Goal: Transaction & Acquisition: Purchase product/service

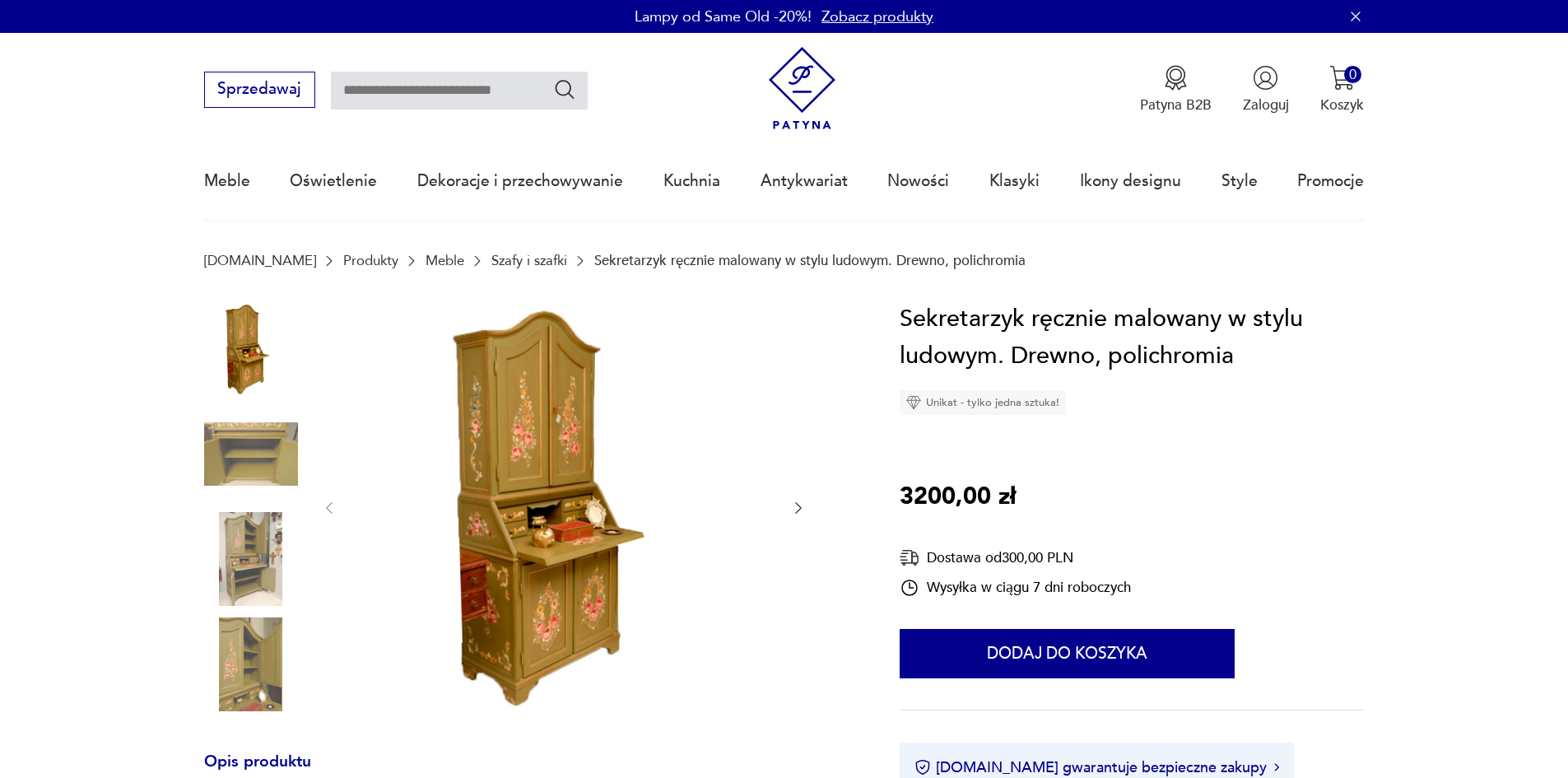
click at [507, 478] on img at bounding box center [564, 506] width 412 height 412
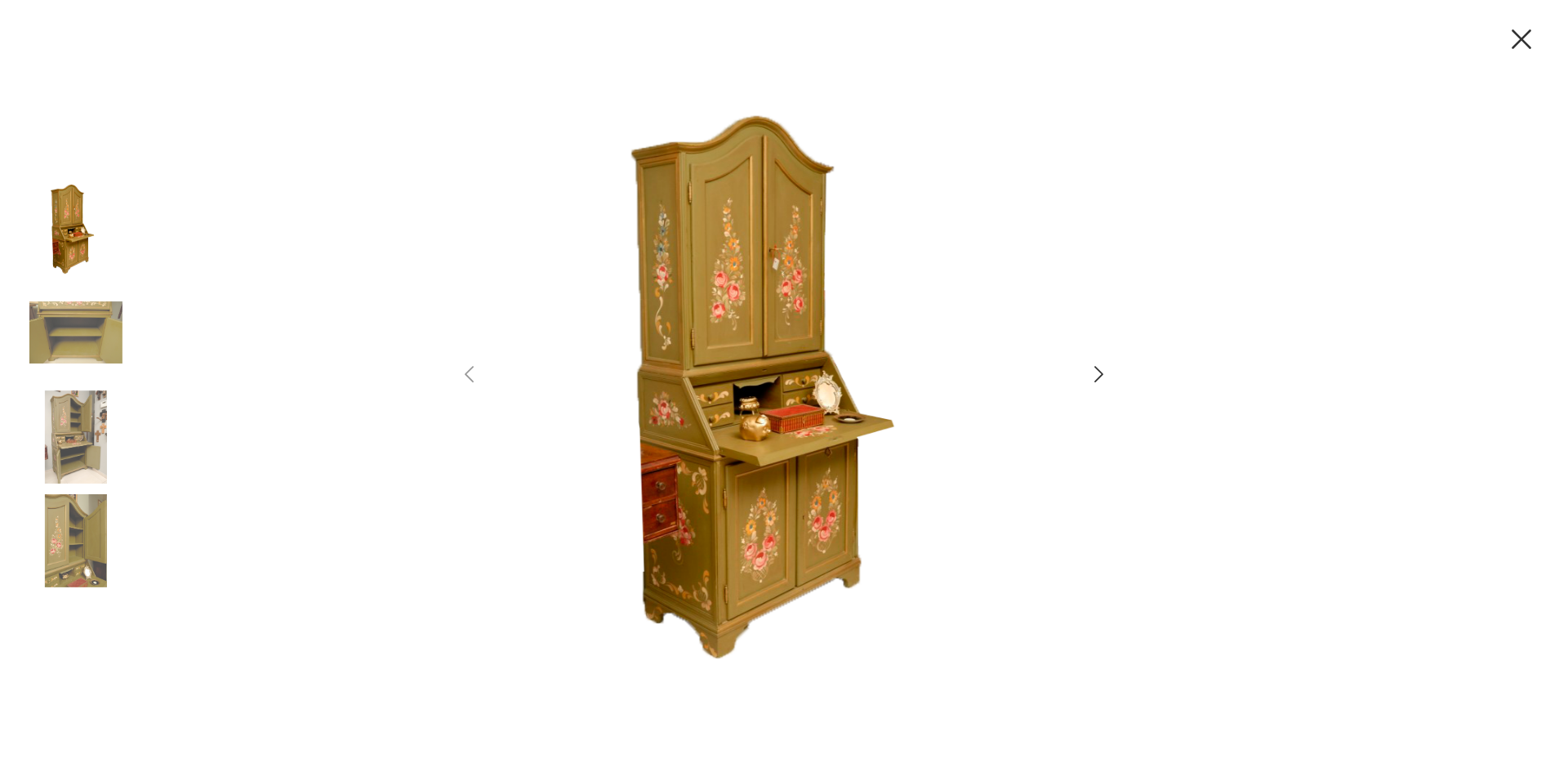
click at [1094, 373] on icon "button" at bounding box center [1099, 374] width 23 height 23
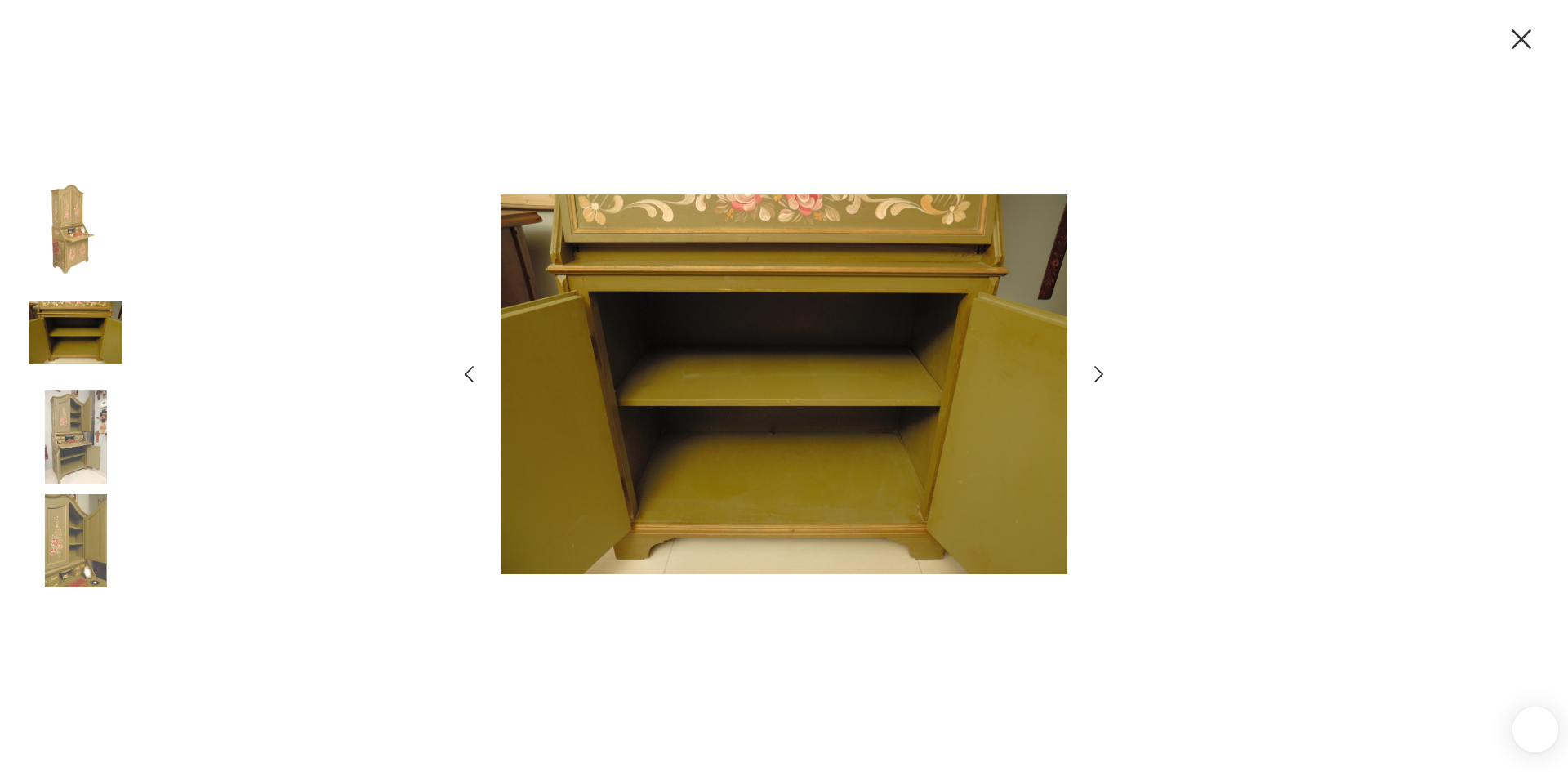
click at [1094, 373] on icon "button" at bounding box center [1099, 374] width 23 height 23
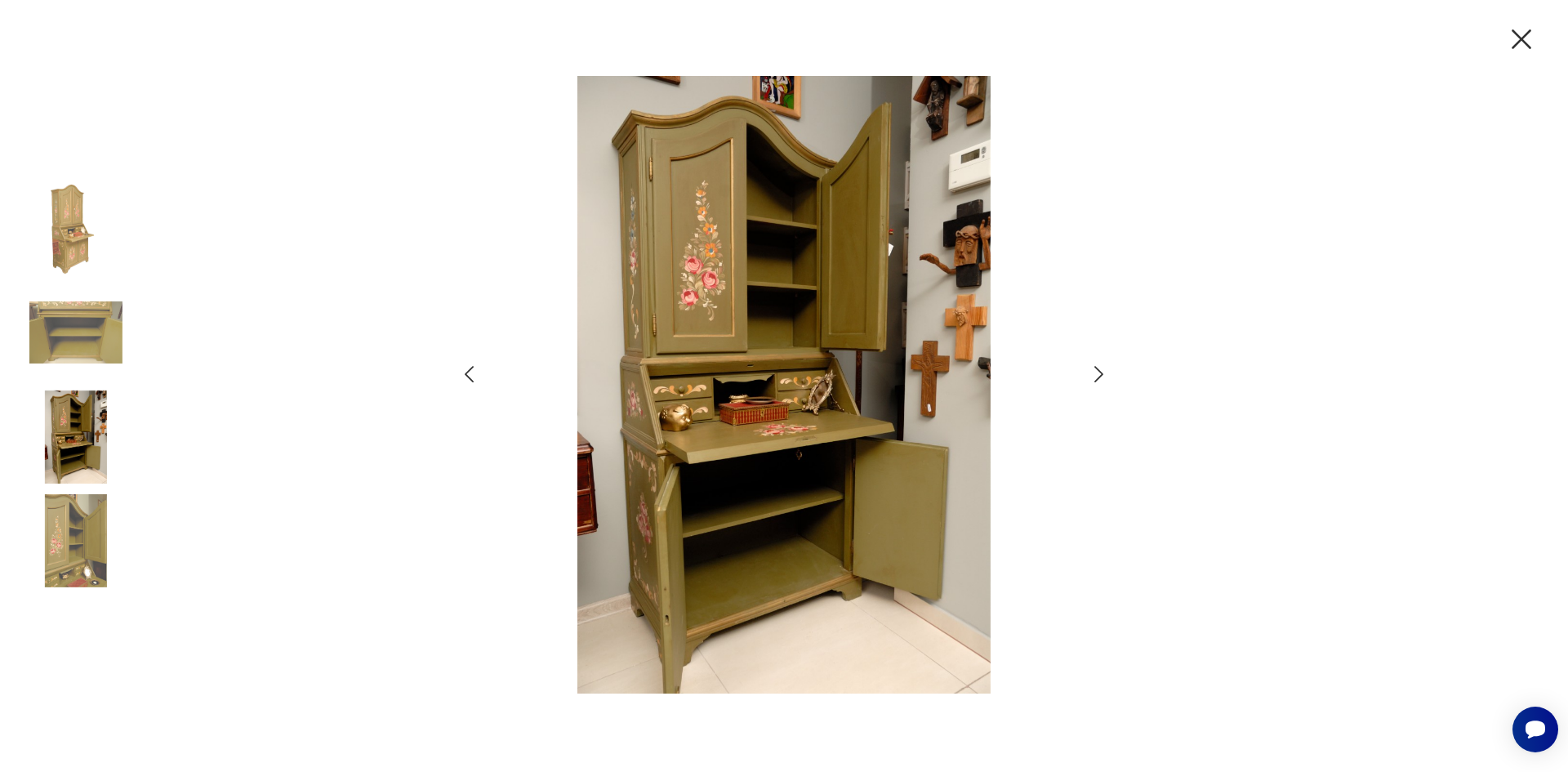
click at [1094, 373] on icon "button" at bounding box center [1099, 374] width 23 height 23
